Goal: Information Seeking & Learning: Learn about a topic

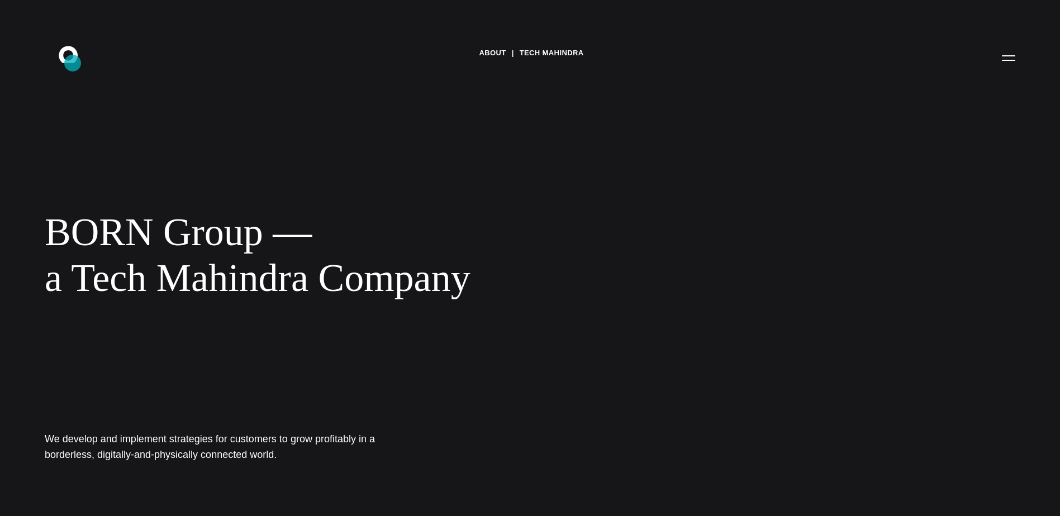
click at [73, 63] on icon ".st0{display:none;} .st1{display:inline;} .st2{font-family:'HelveticaNeue-Mediu…" at bounding box center [75, 57] width 71 height 29
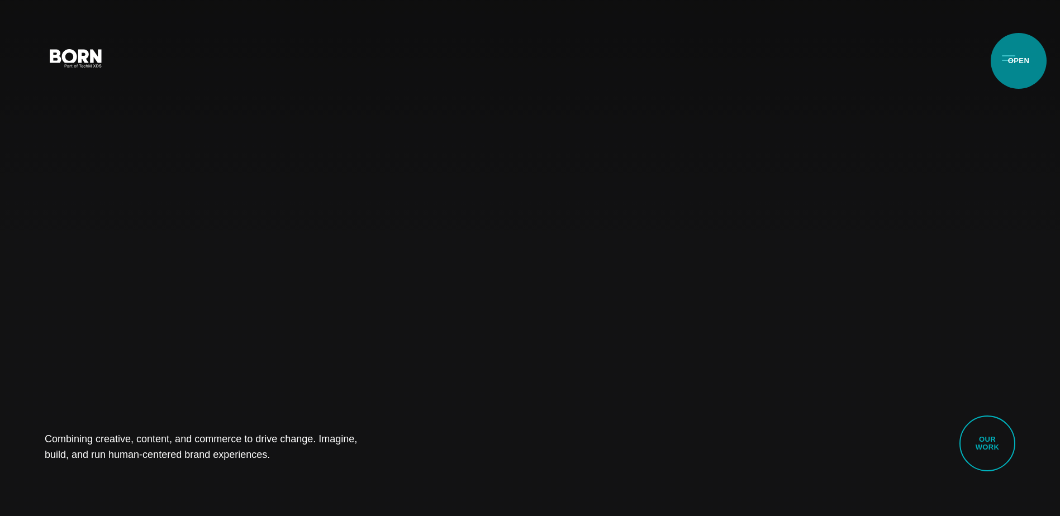
click at [1018, 61] on button "Primary Menu" at bounding box center [1008, 57] width 27 height 23
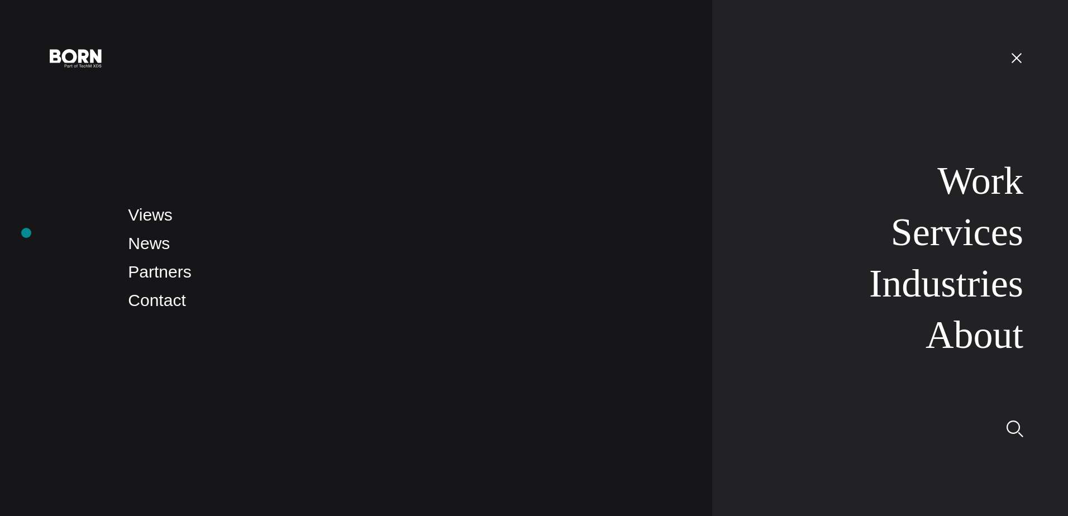
click at [26, 233] on div "Views News Partners Contact Work Services Industries About" at bounding box center [534, 258] width 1068 height 516
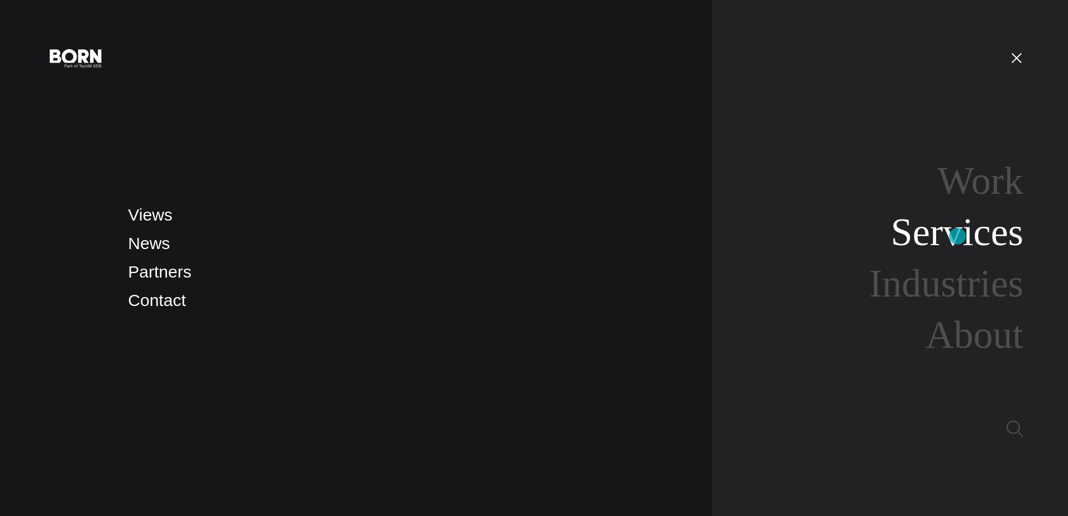
click at [957, 236] on link "Services" at bounding box center [957, 232] width 132 height 43
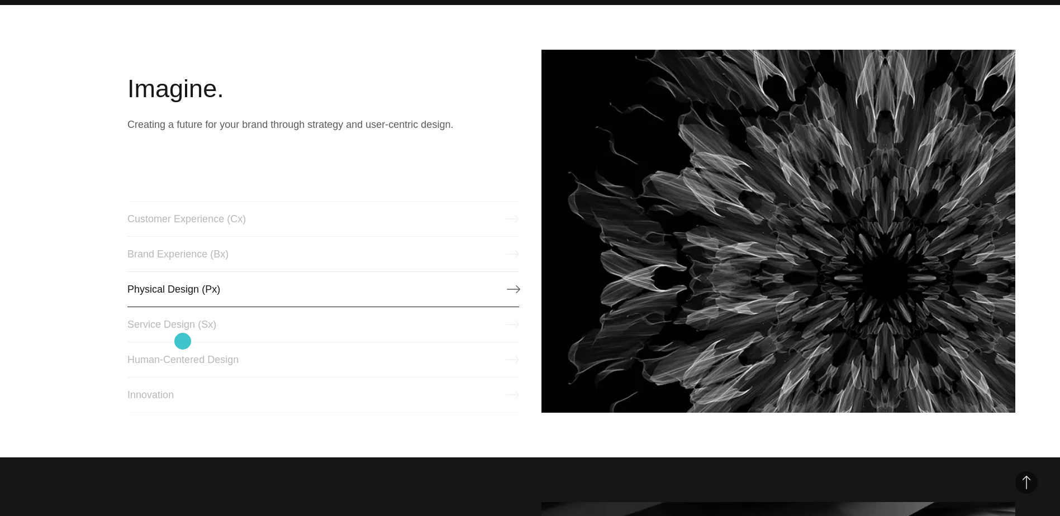
scroll to position [503, 0]
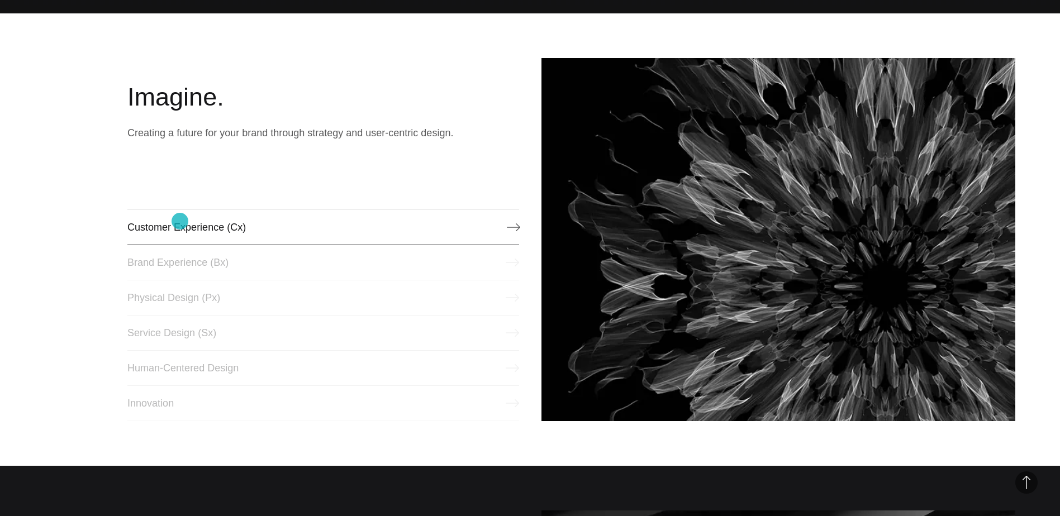
click at [180, 221] on link "Customer Experience (Cx)" at bounding box center [322, 227] width 391 height 36
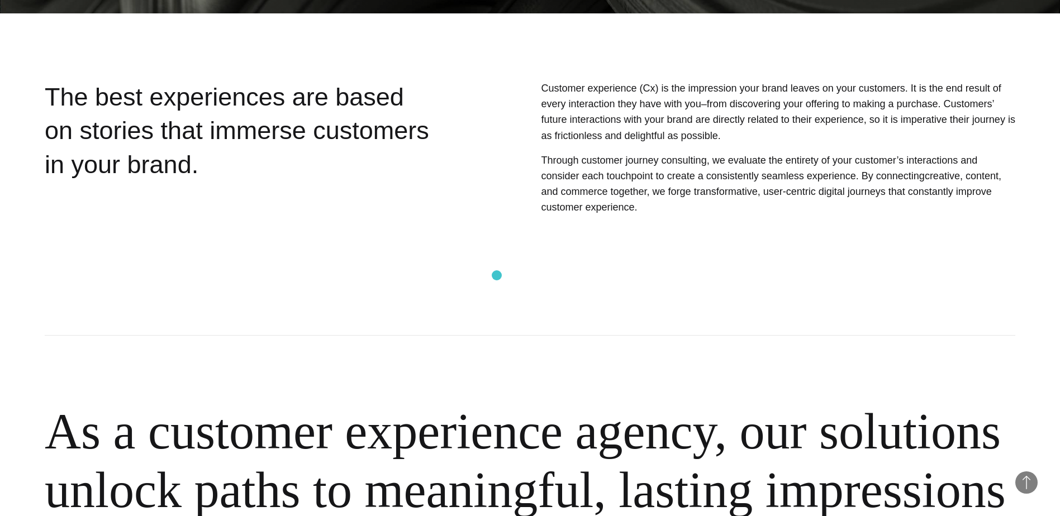
scroll to position [279, 0]
